Goal: Complete application form

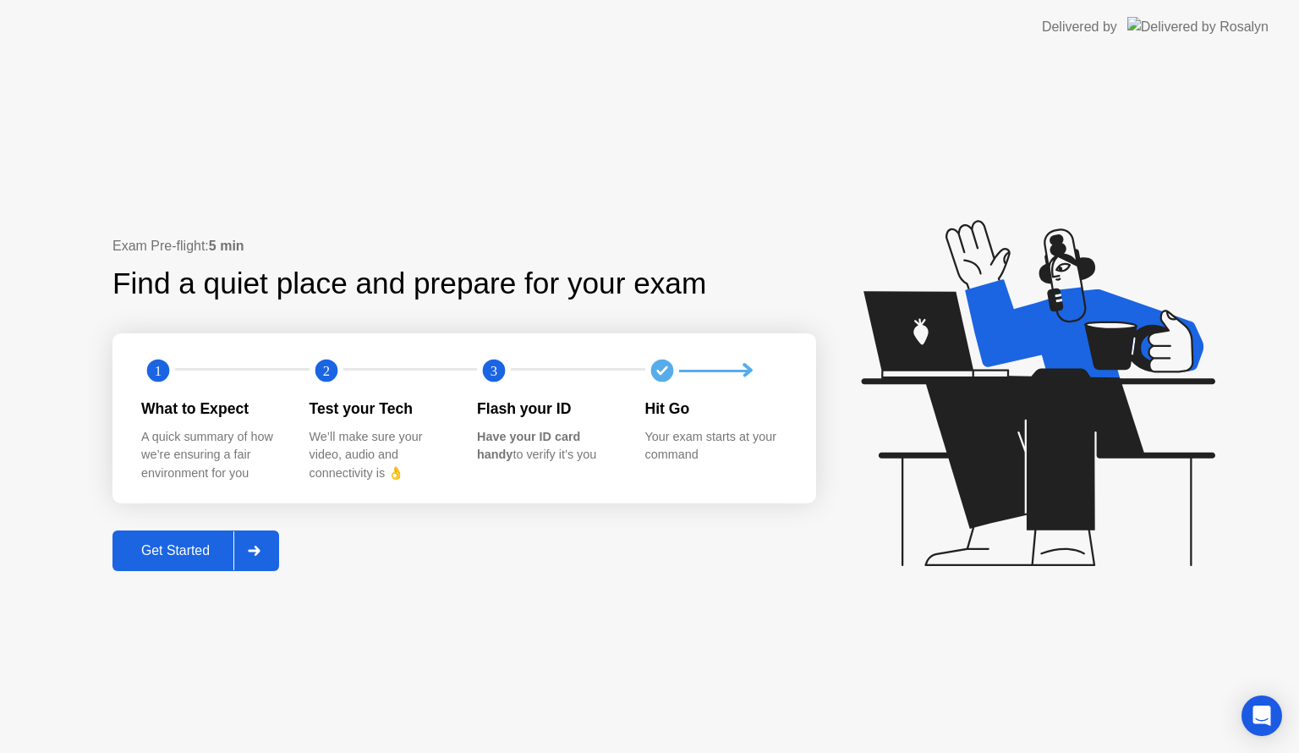
click at [260, 555] on div at bounding box center [253, 550] width 41 height 39
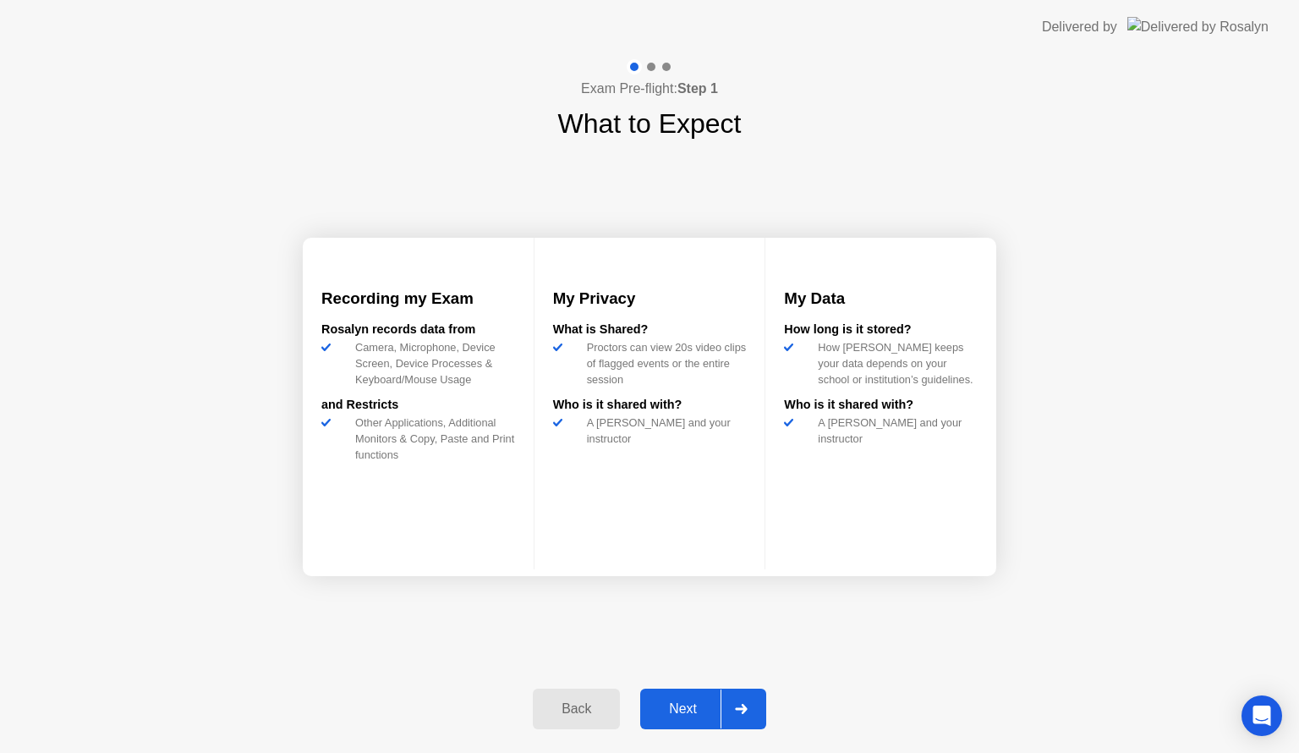
click at [756, 711] on div at bounding box center [740, 708] width 41 height 39
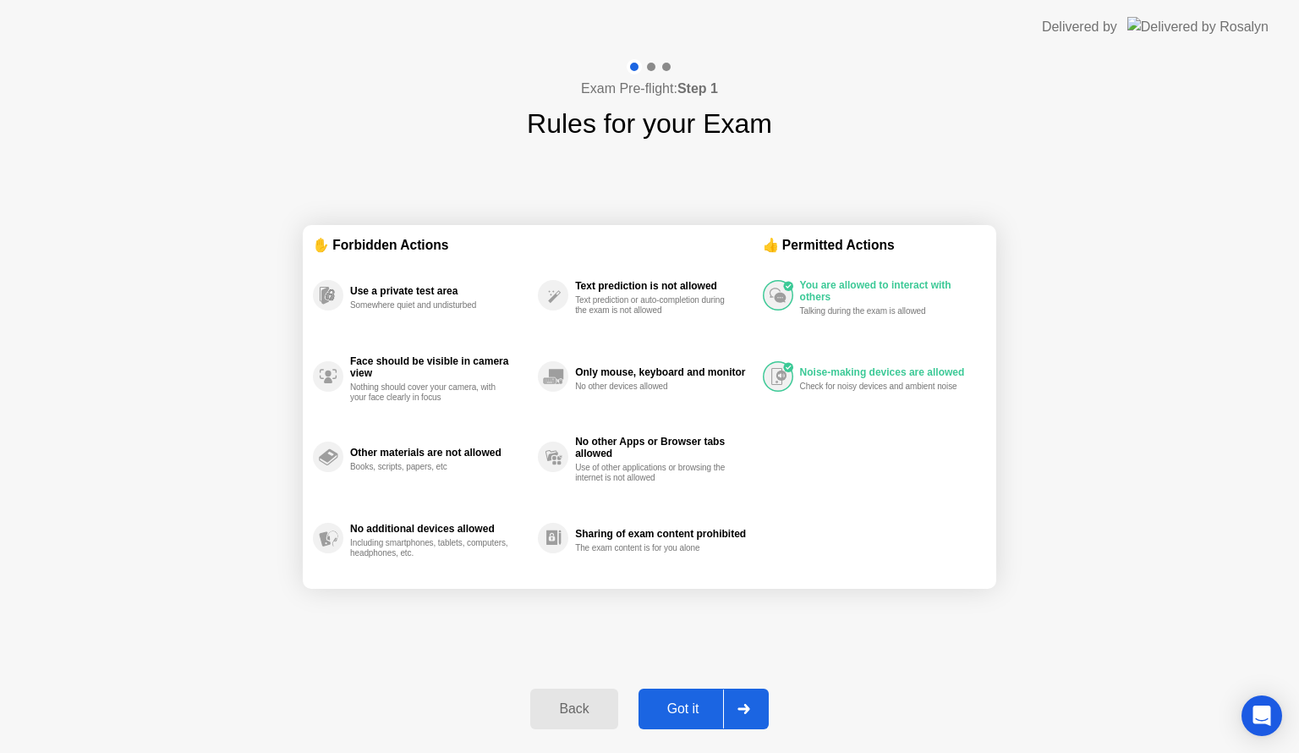
click at [756, 711] on div at bounding box center [743, 708] width 41 height 39
select select "**********"
select select "*******"
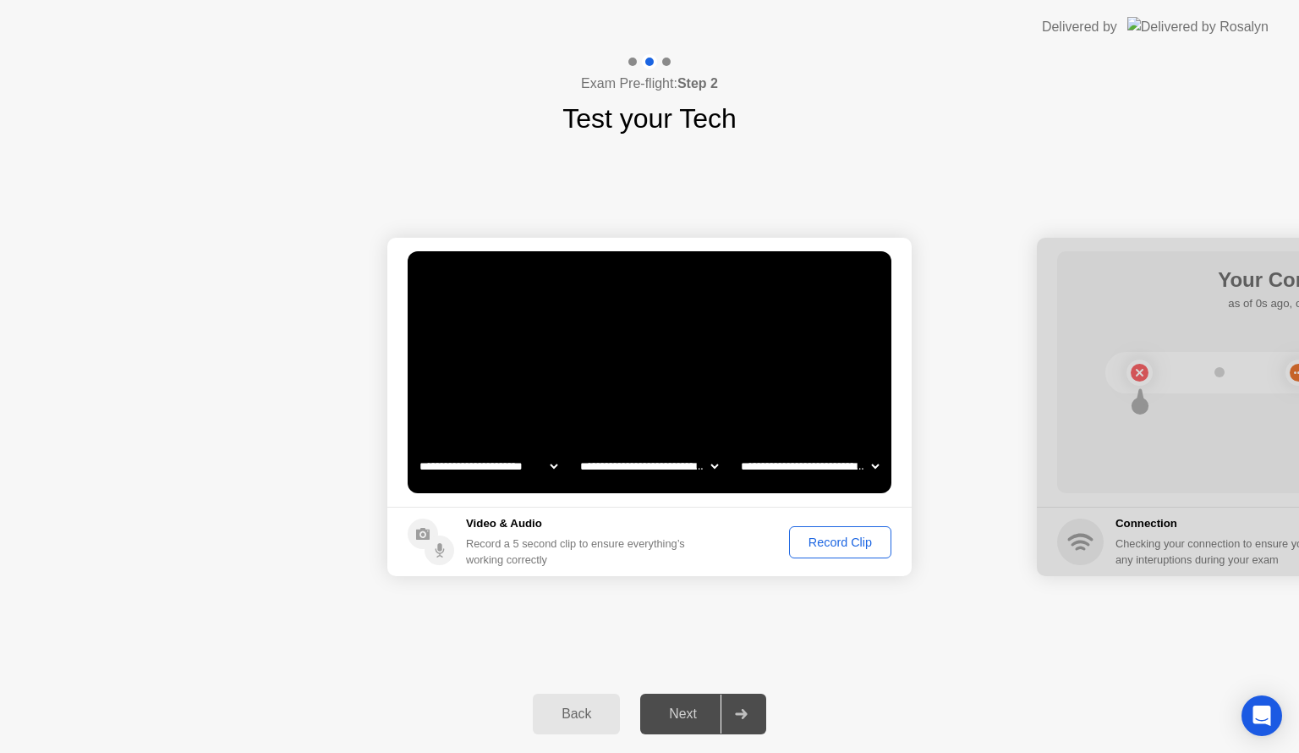
click at [823, 543] on div "Record Clip" at bounding box center [840, 542] width 90 height 14
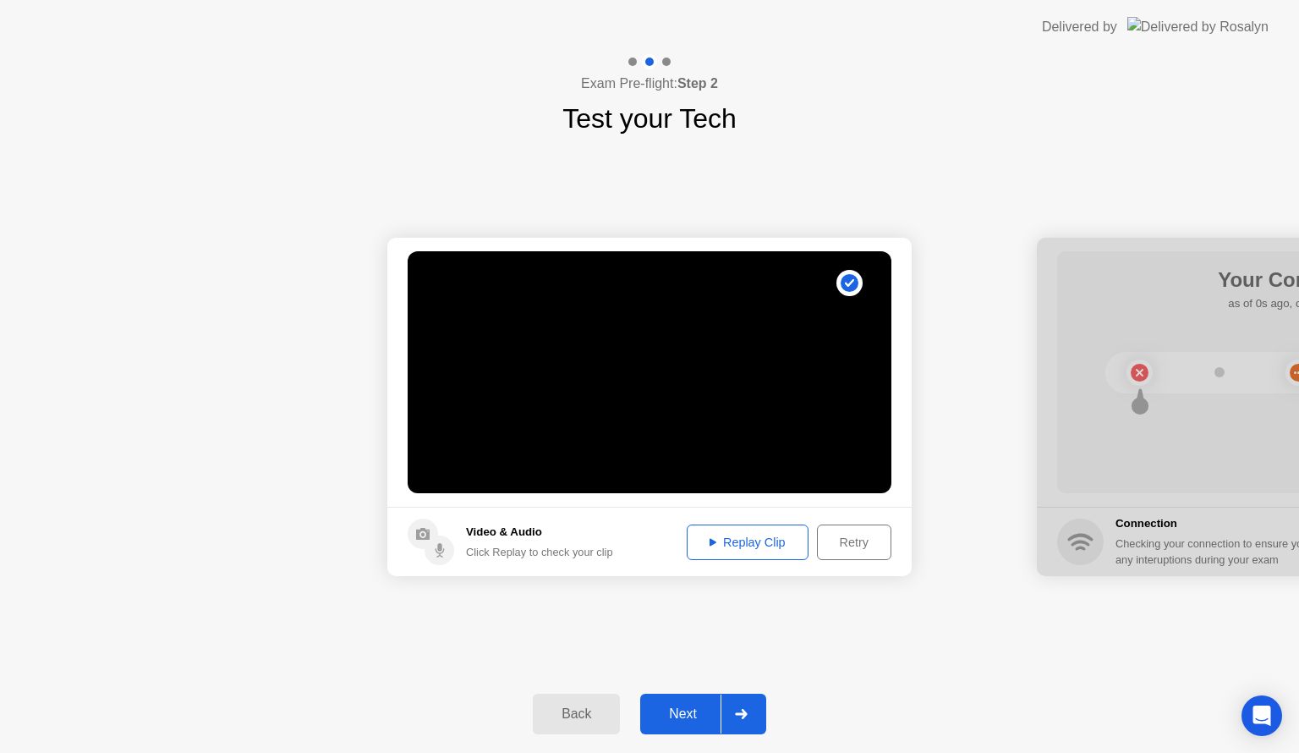
click at [732, 710] on div at bounding box center [740, 713] width 41 height 39
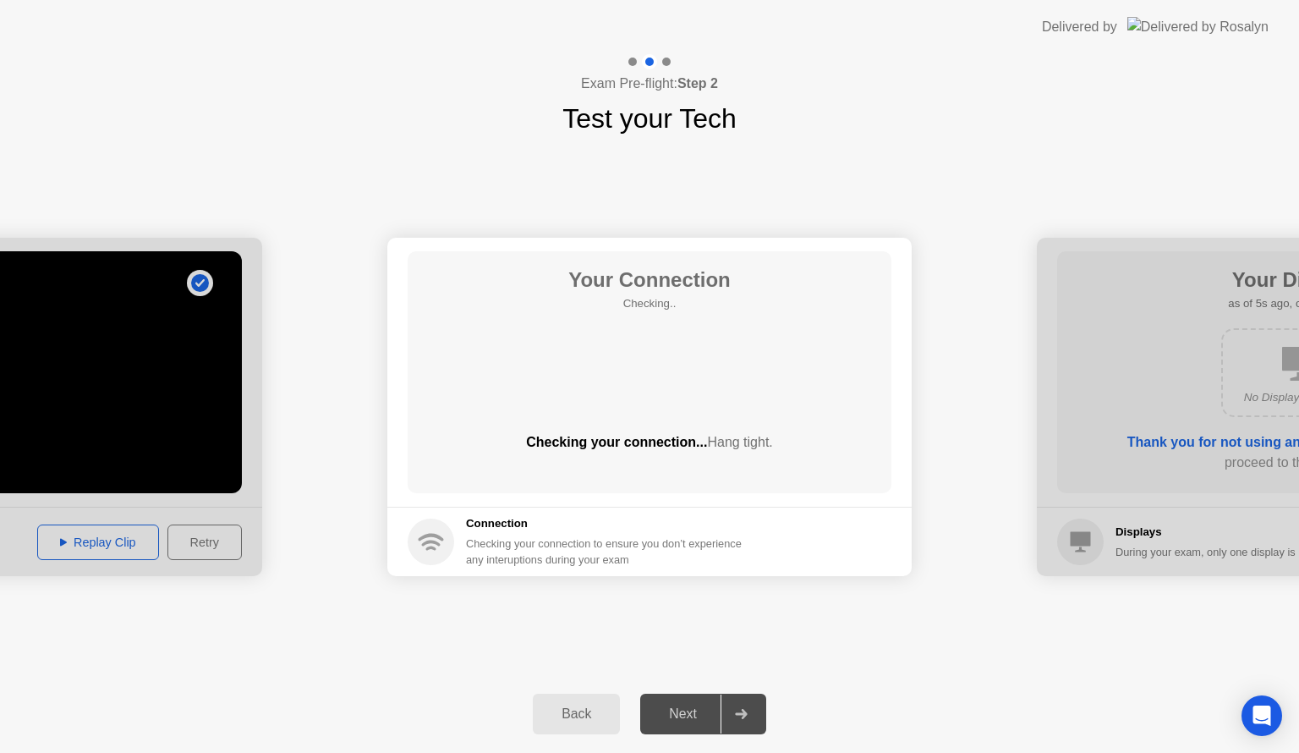
click at [732, 710] on div at bounding box center [740, 713] width 41 height 39
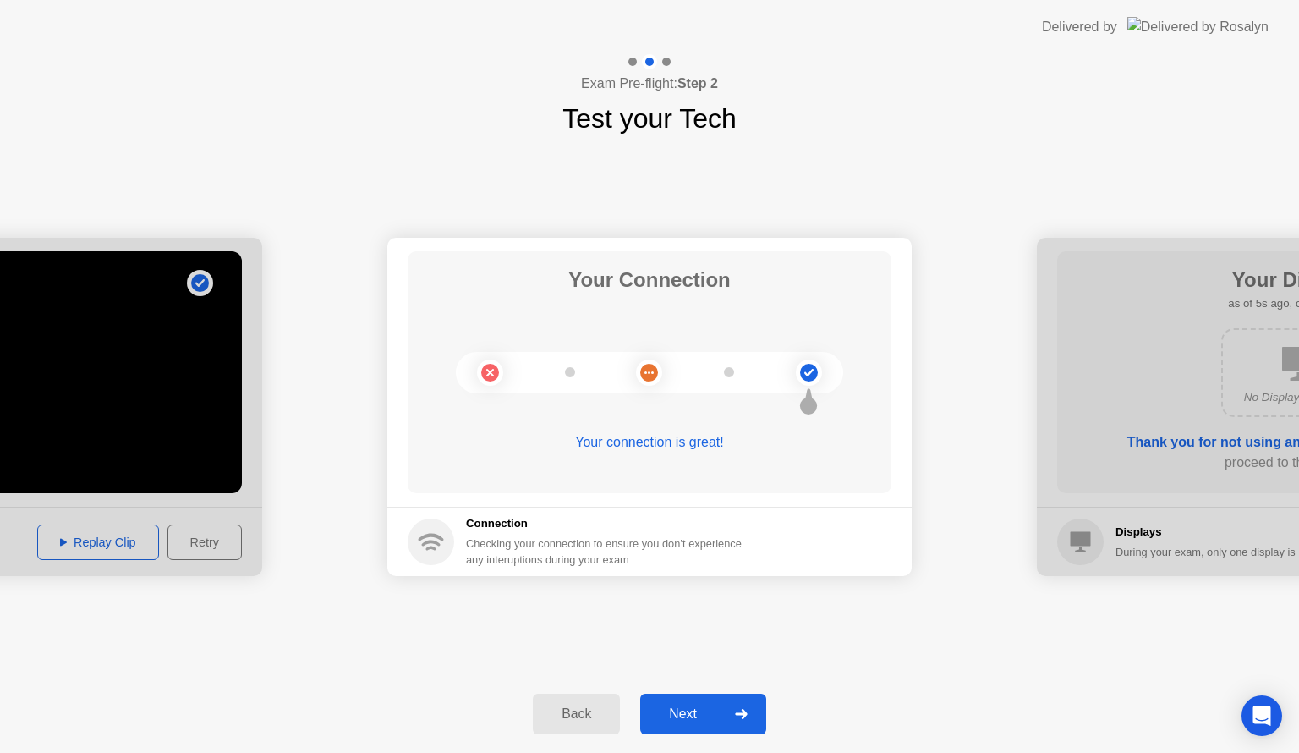
click at [739, 714] on icon at bounding box center [741, 714] width 12 height 10
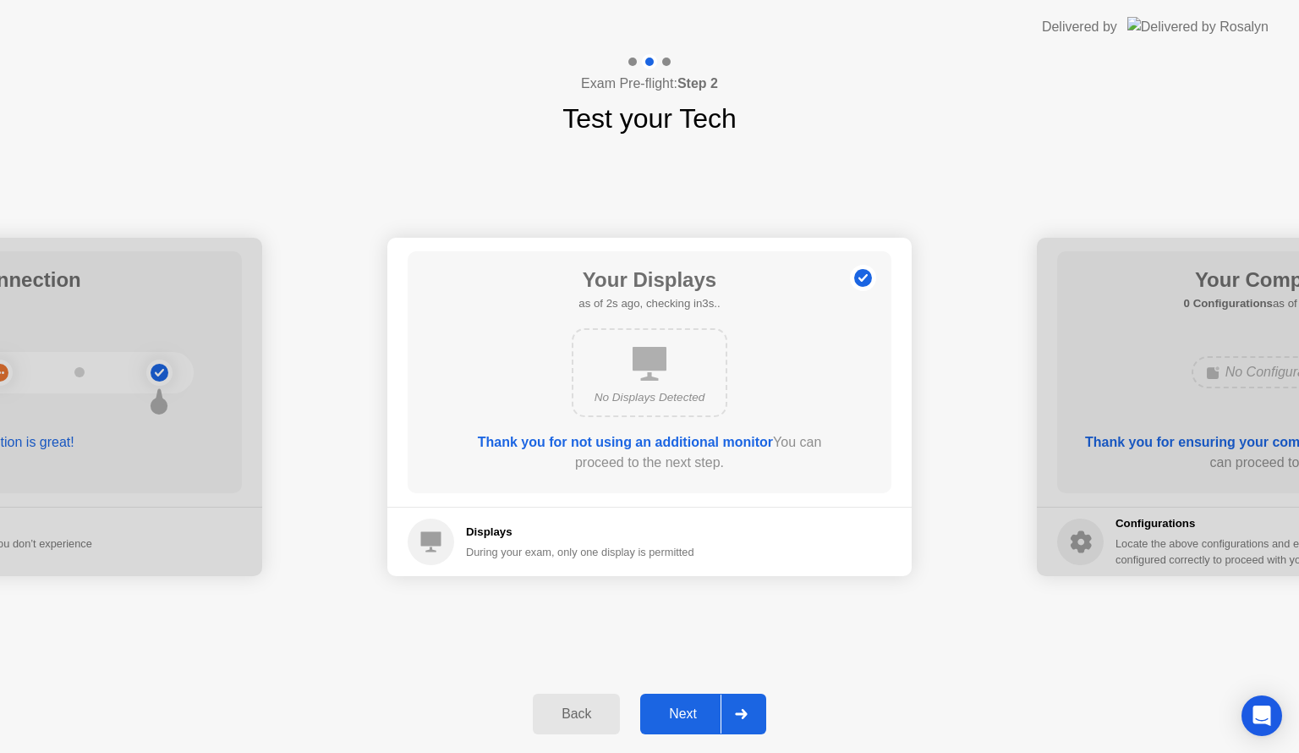
click at [742, 713] on icon at bounding box center [741, 714] width 12 height 10
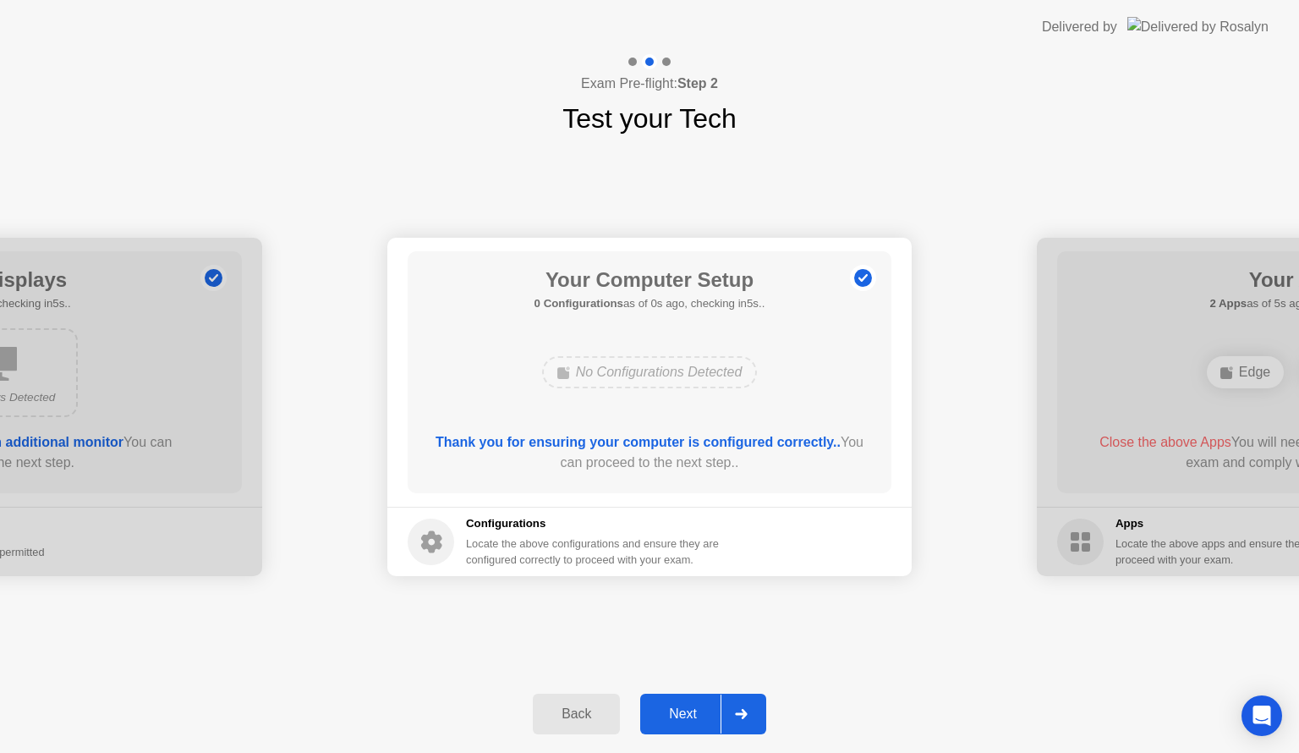
click at [742, 713] on icon at bounding box center [741, 714] width 12 height 10
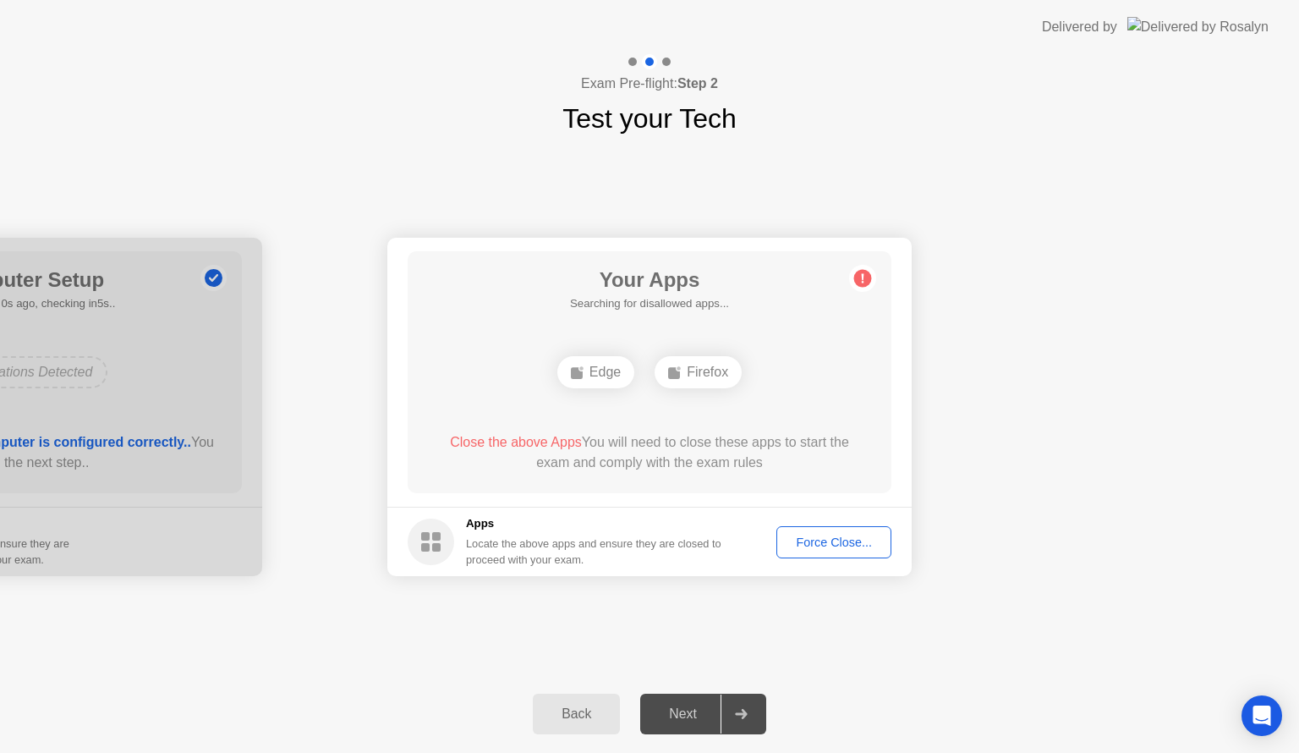
click at [742, 713] on icon at bounding box center [741, 714] width 12 height 10
click at [819, 542] on div "Force Close..." at bounding box center [833, 542] width 103 height 14
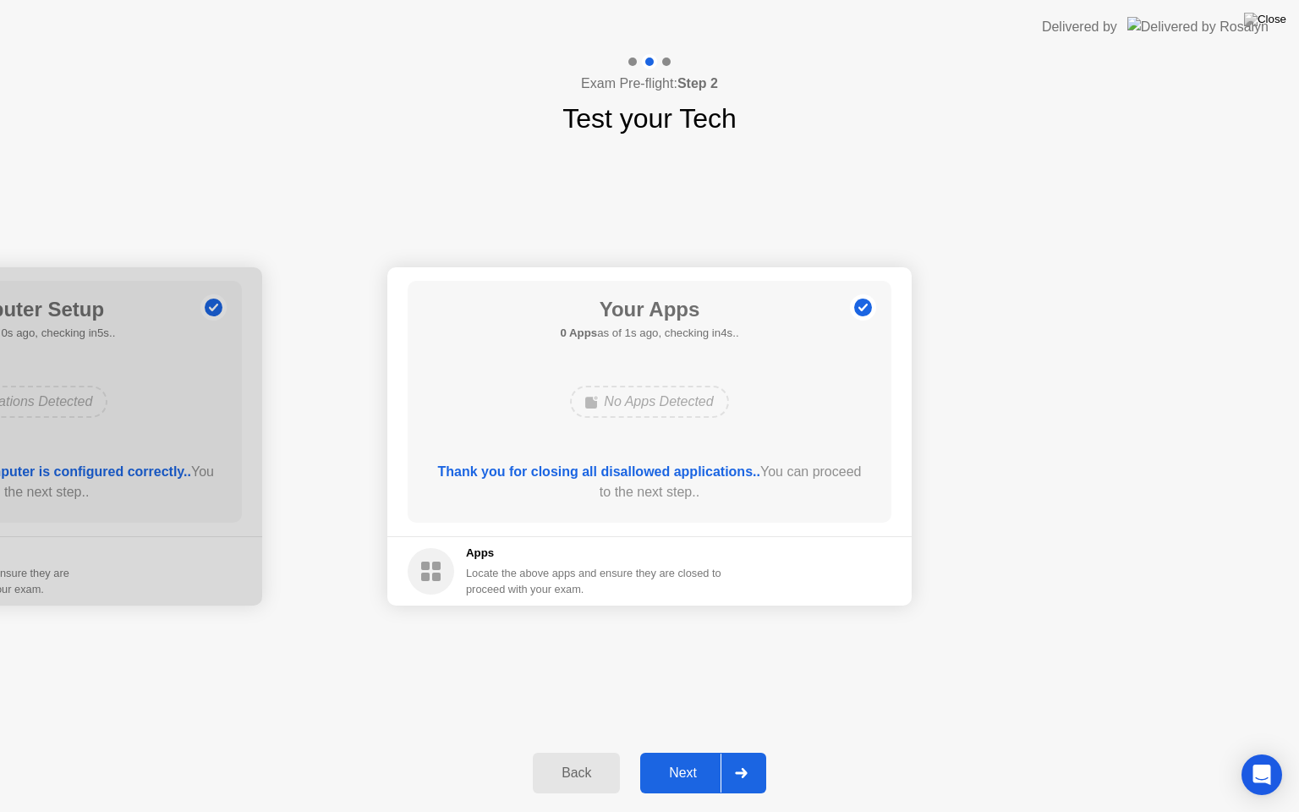
click at [746, 752] on div at bounding box center [740, 772] width 41 height 39
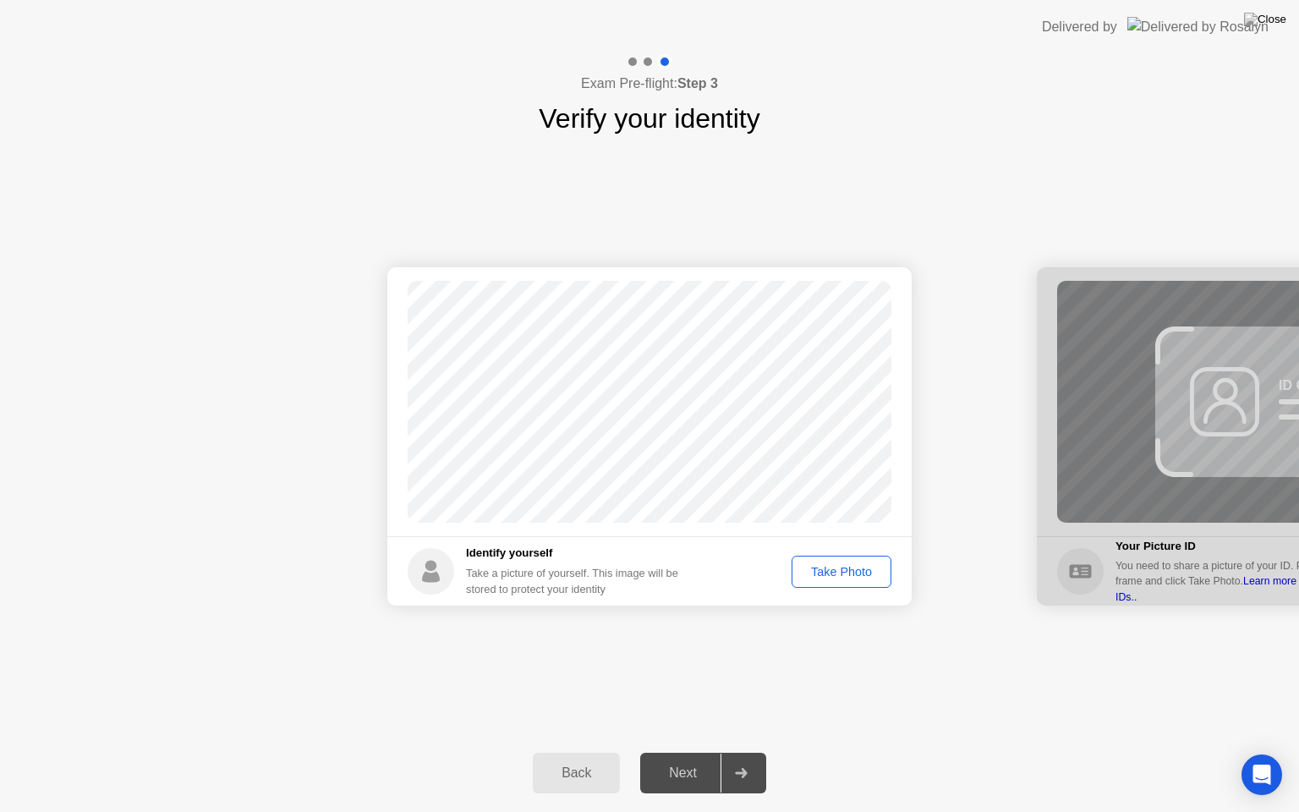
click at [859, 568] on div "Take Photo" at bounding box center [841, 572] width 88 height 14
click at [760, 752] on div at bounding box center [740, 772] width 41 height 39
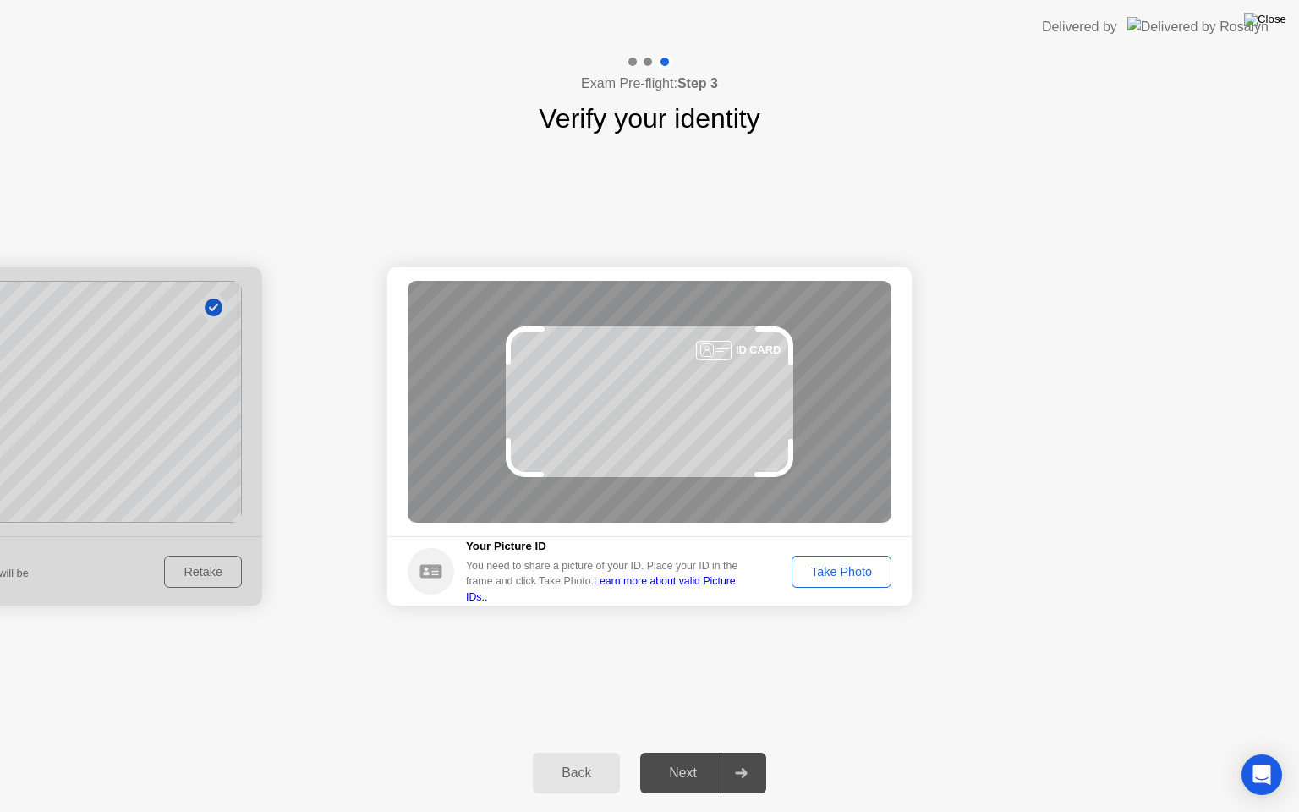
click at [1272, 24] on img at bounding box center [1265, 20] width 42 height 14
